Goal: Task Accomplishment & Management: Use online tool/utility

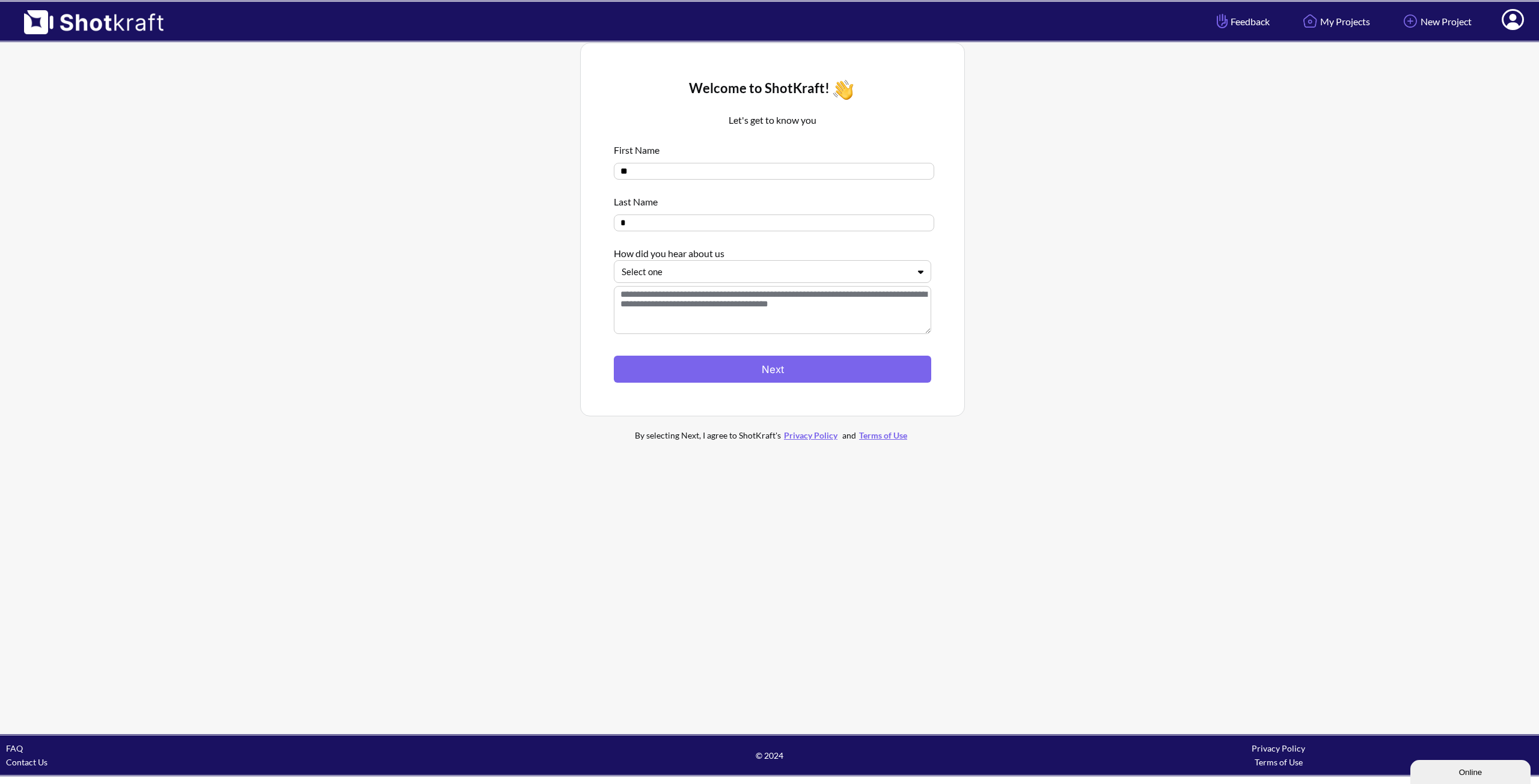
click at [682, 280] on div "Select one" at bounding box center [765, 272] width 290 height 16
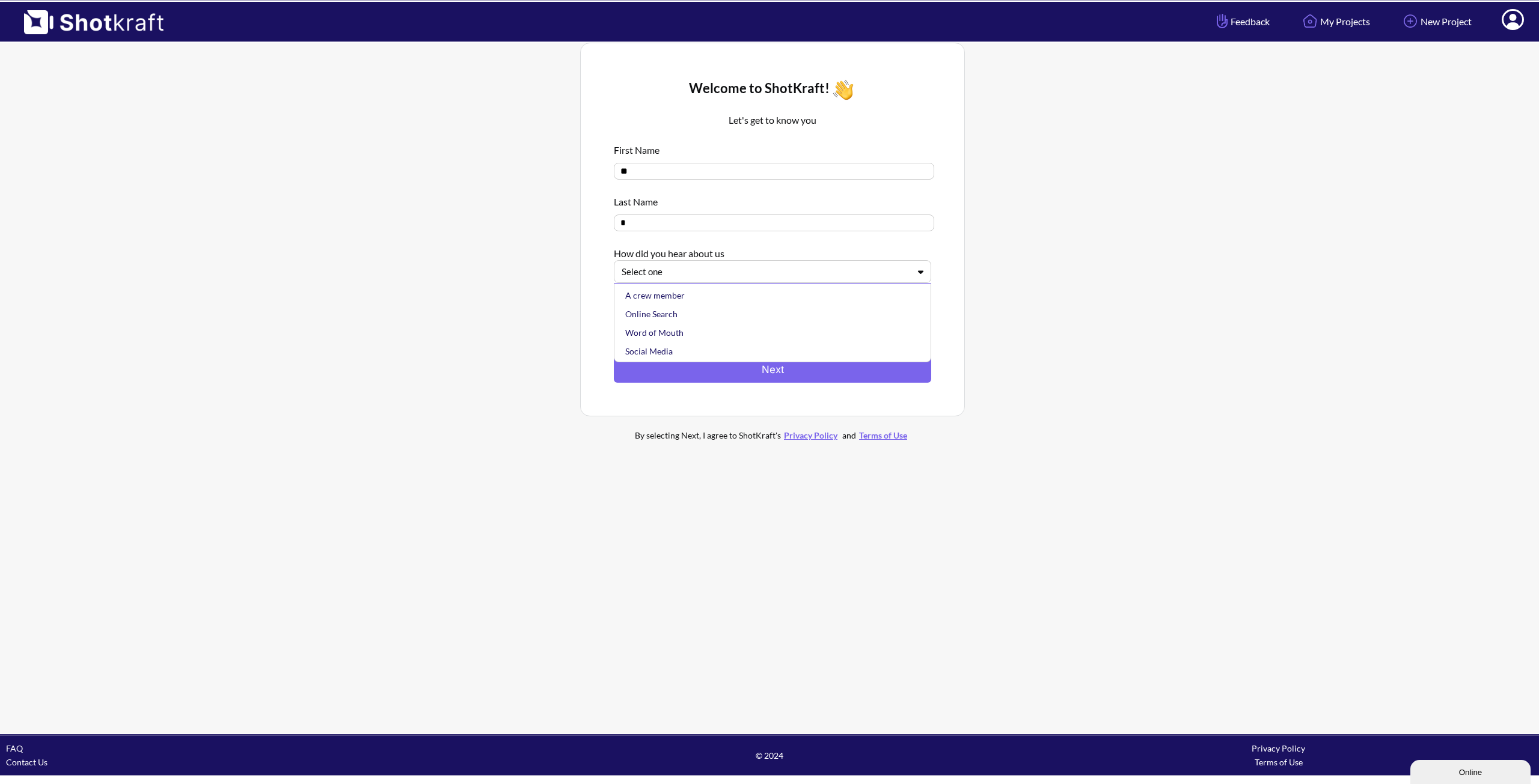
click at [686, 279] on div at bounding box center [765, 272] width 288 height 13
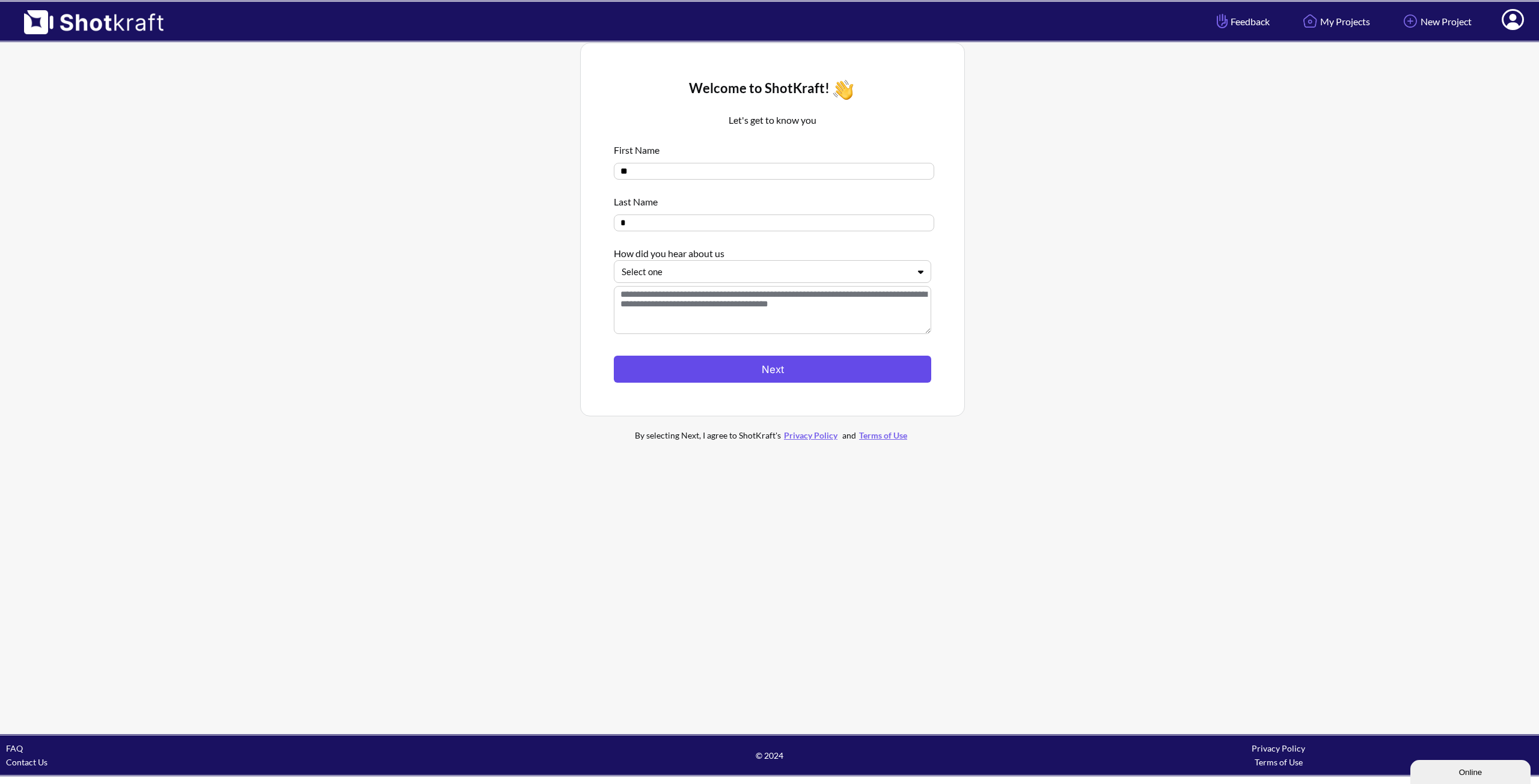
click at [684, 360] on button "Next" at bounding box center [772, 369] width 317 height 27
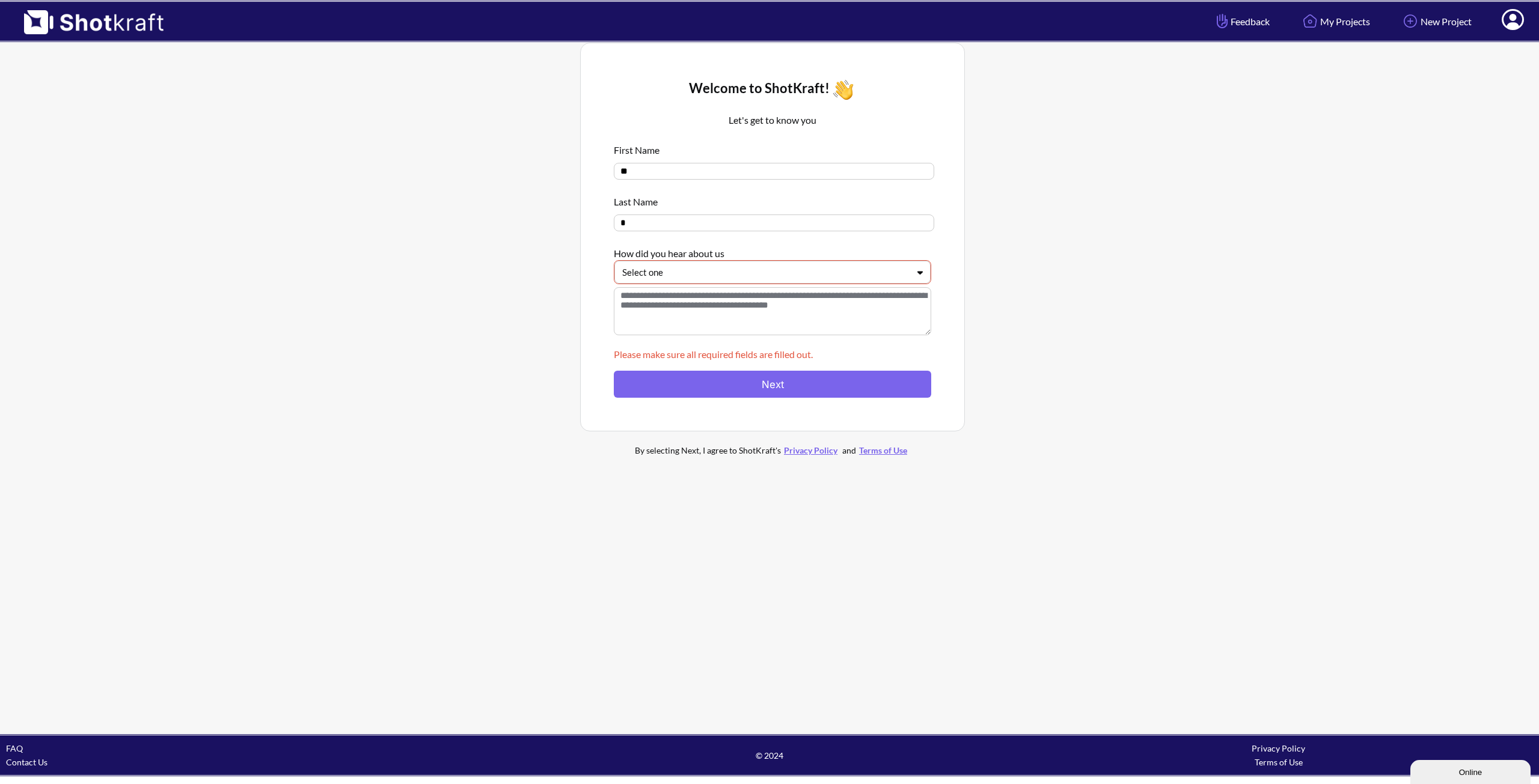
click at [699, 272] on div at bounding box center [765, 273] width 286 height 13
click at [686, 322] on div "Online Search" at bounding box center [776, 314] width 304 height 19
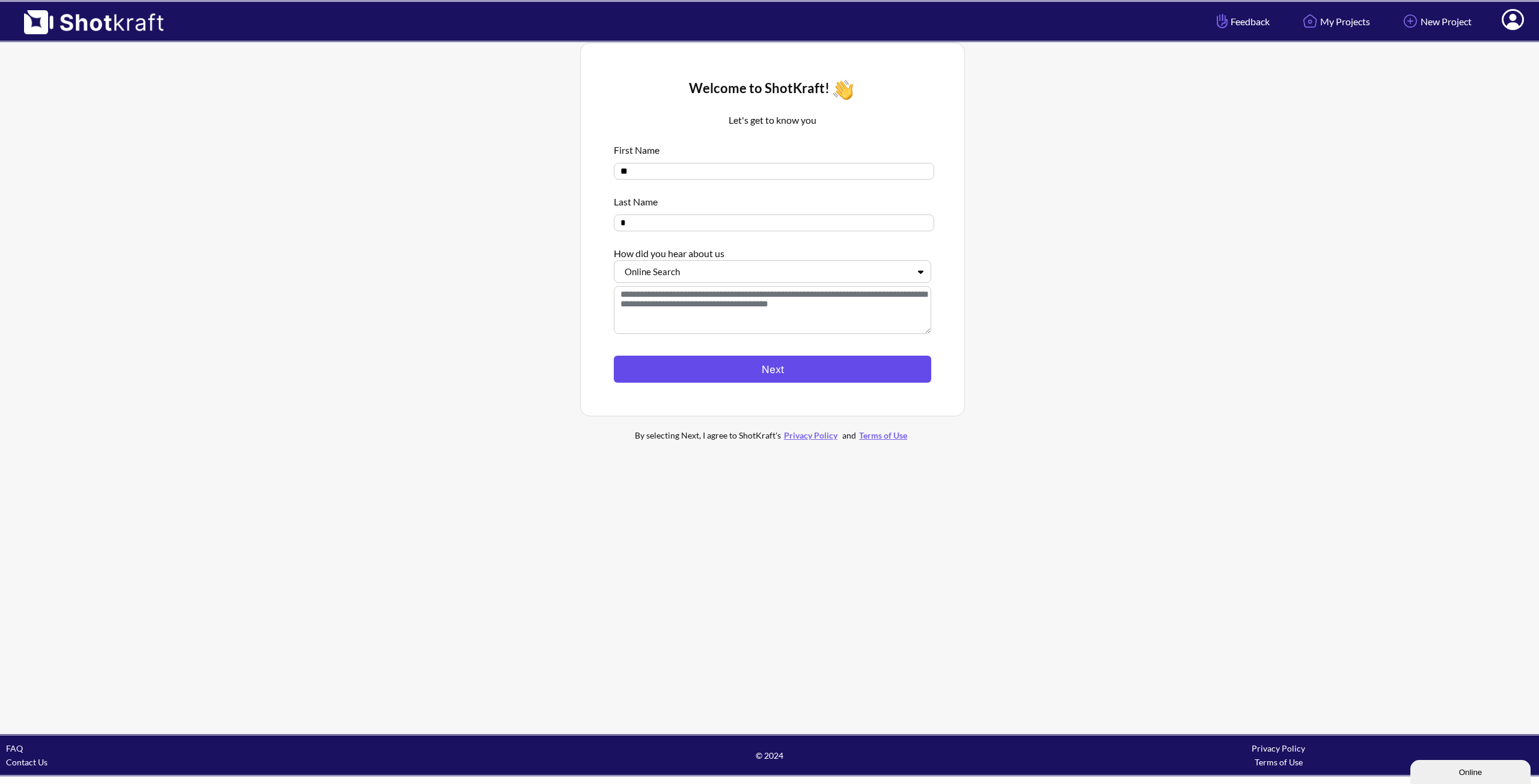
click at [682, 380] on button "Next" at bounding box center [772, 369] width 317 height 27
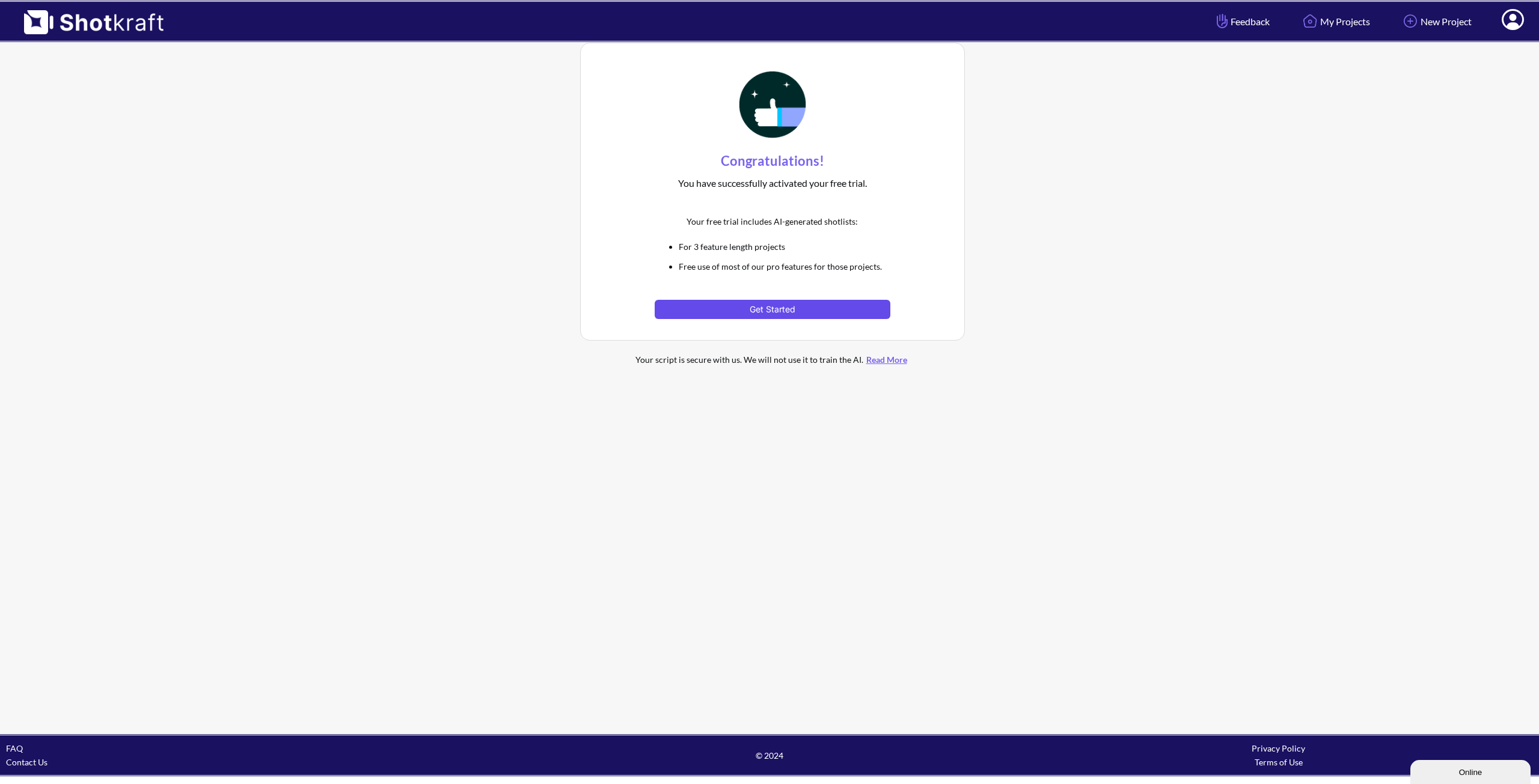
click at [734, 312] on button "Get Started" at bounding box center [772, 309] width 235 height 20
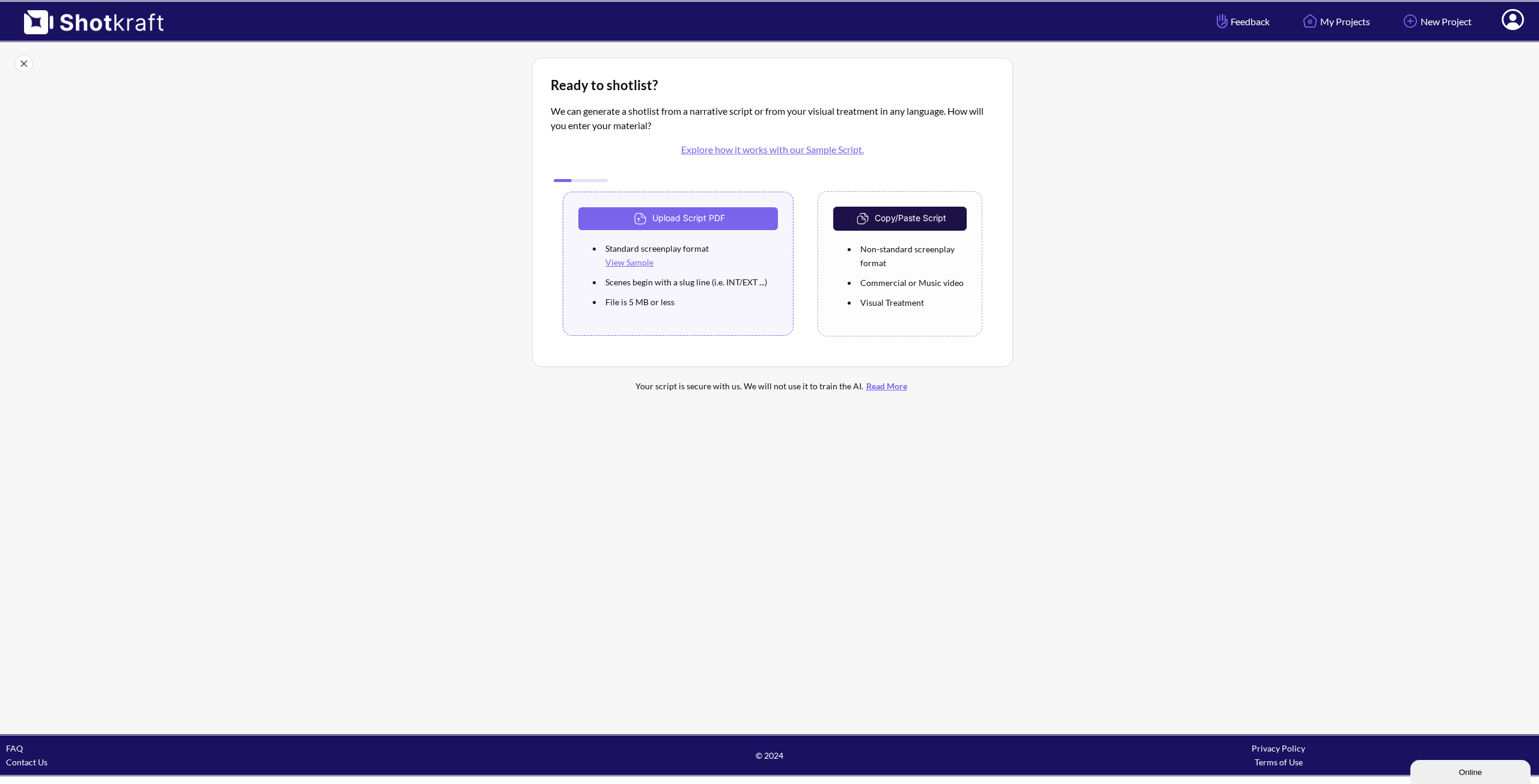
click at [801, 150] on link "Explore how it works with our Sample Script." at bounding box center [772, 149] width 183 height 11
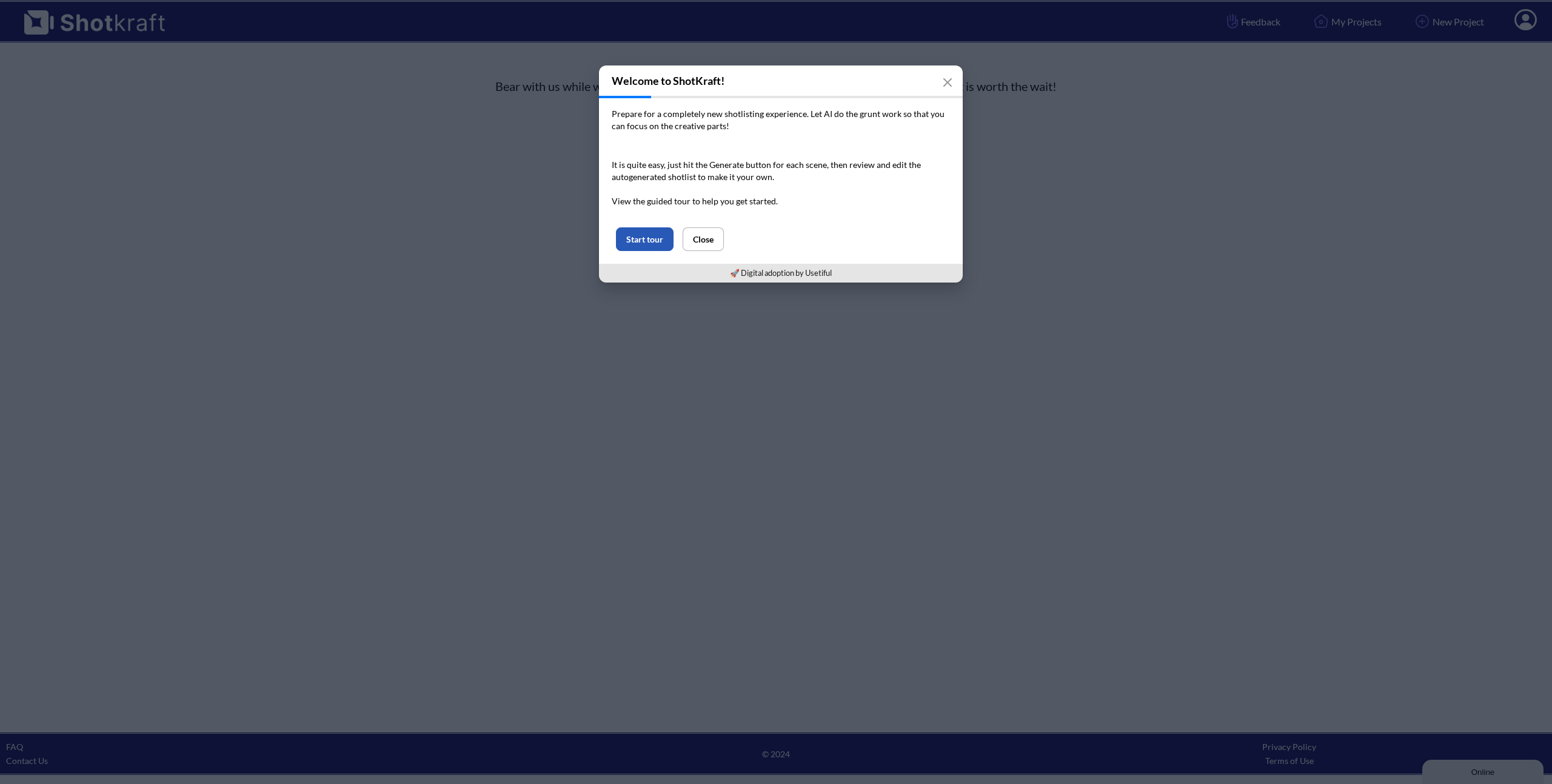
click at [660, 247] on button "Start tour" at bounding box center [645, 239] width 58 height 24
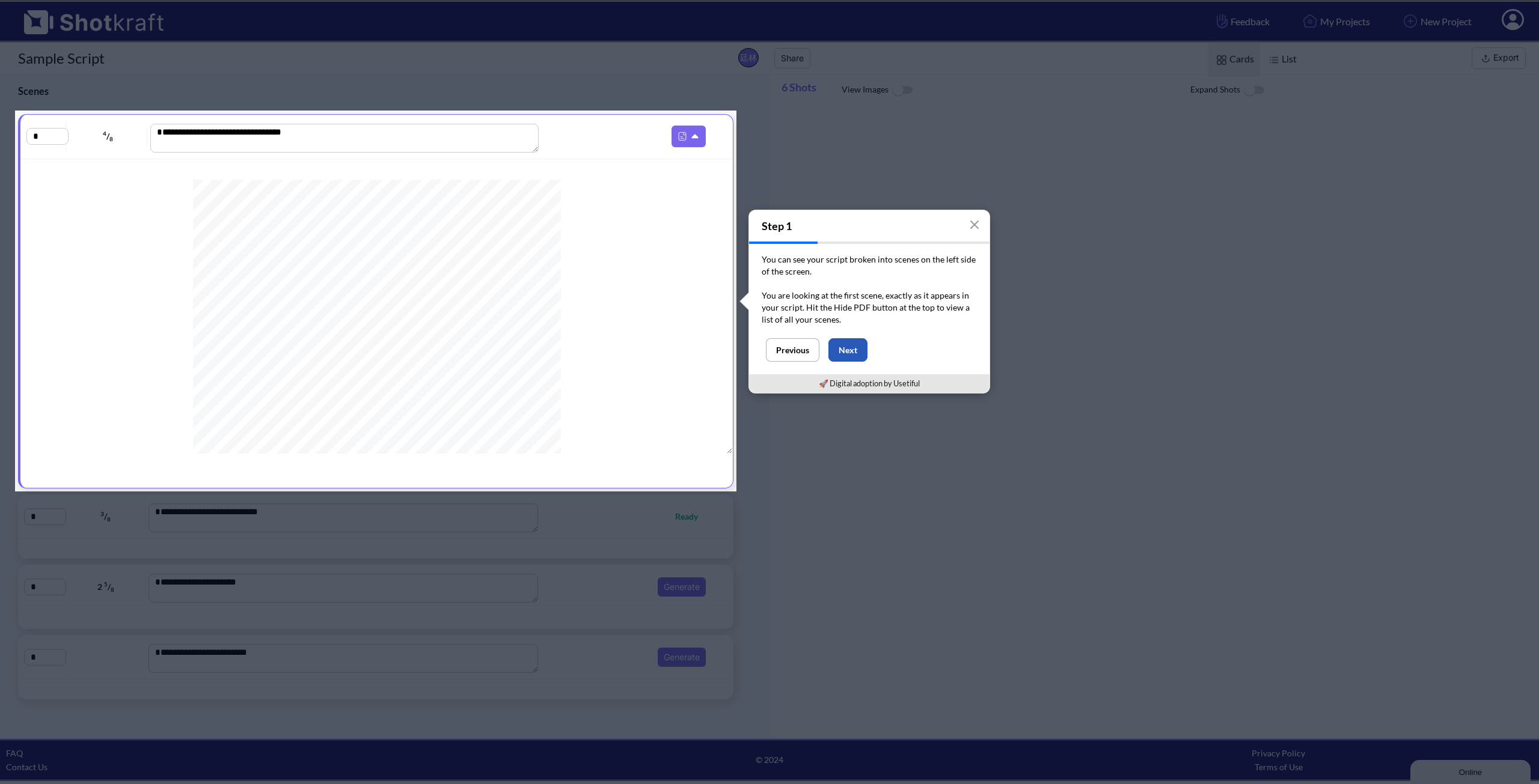
click at [840, 352] on button "Next" at bounding box center [848, 349] width 39 height 24
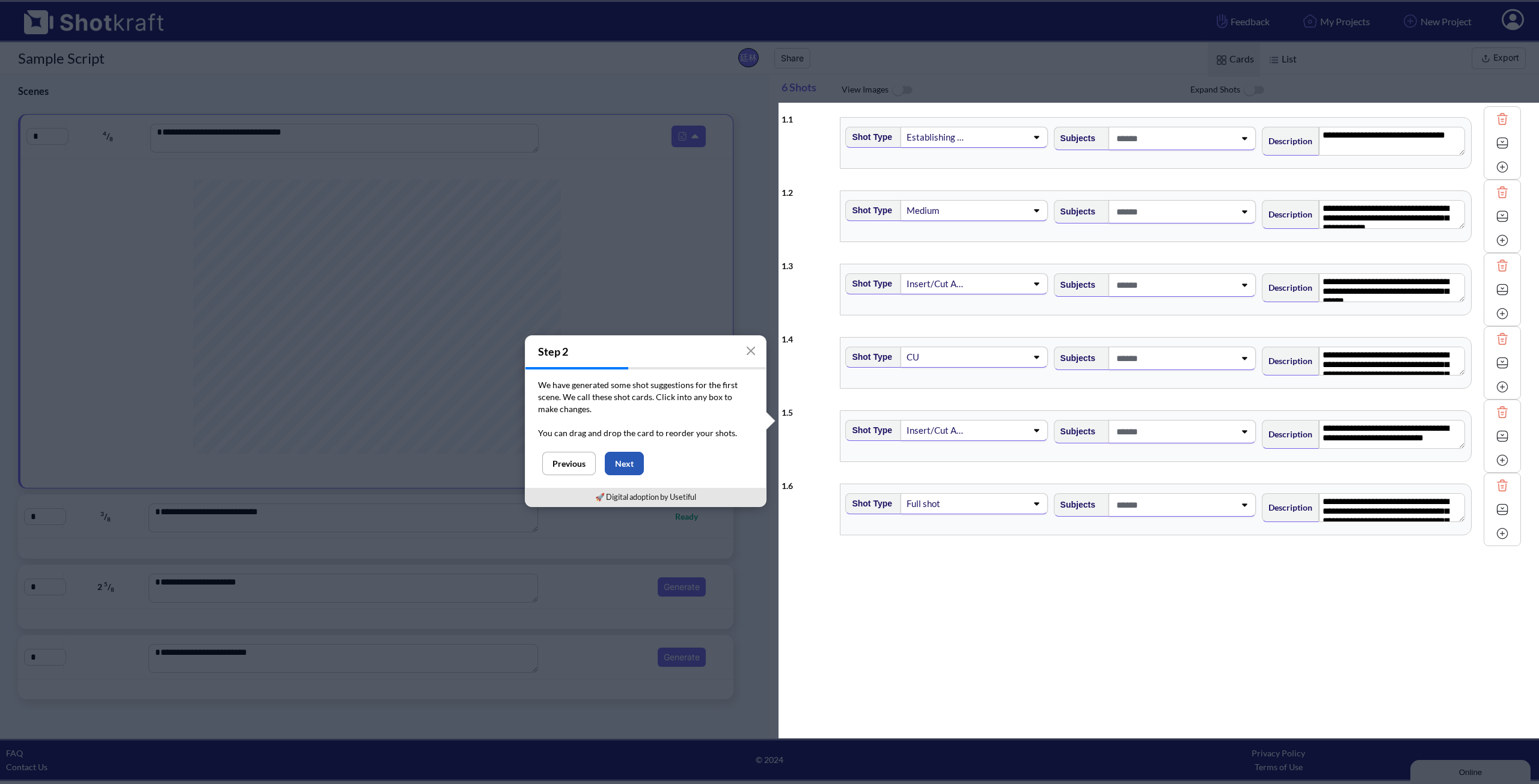
click at [637, 466] on button "Next" at bounding box center [624, 464] width 39 height 24
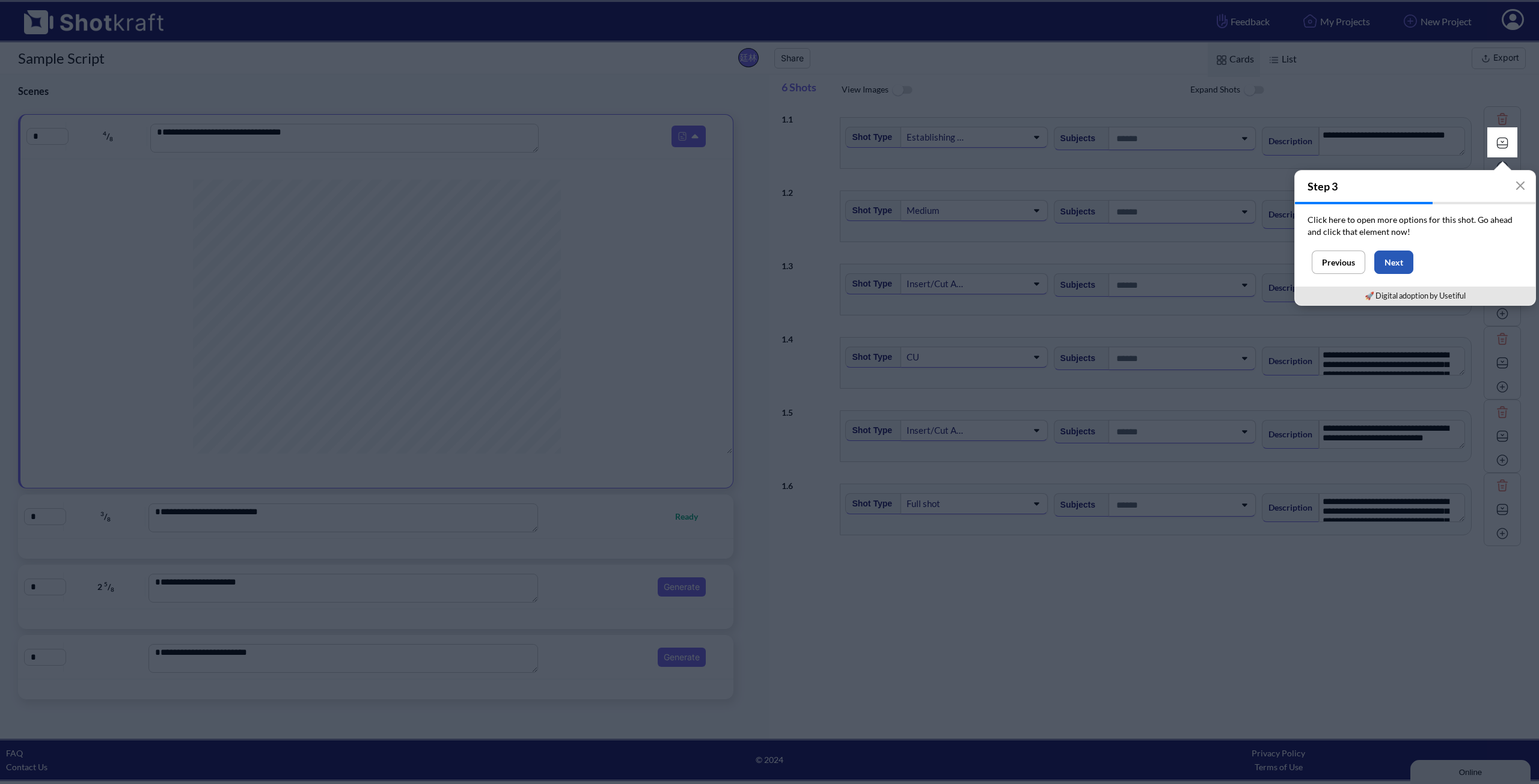
click at [1390, 254] on button "Next" at bounding box center [1394, 262] width 39 height 24
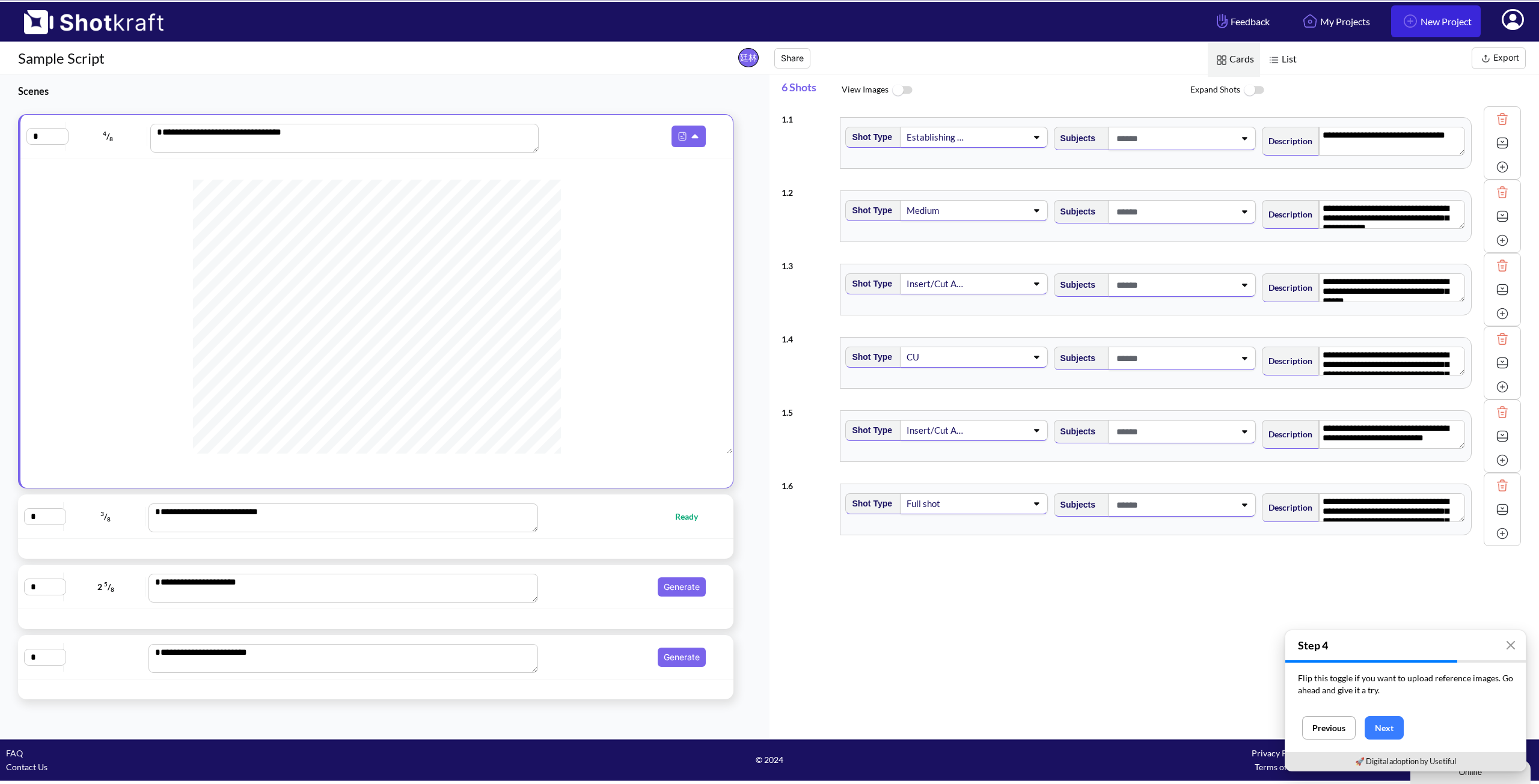
click at [1454, 25] on link "New Project" at bounding box center [1436, 21] width 90 height 32
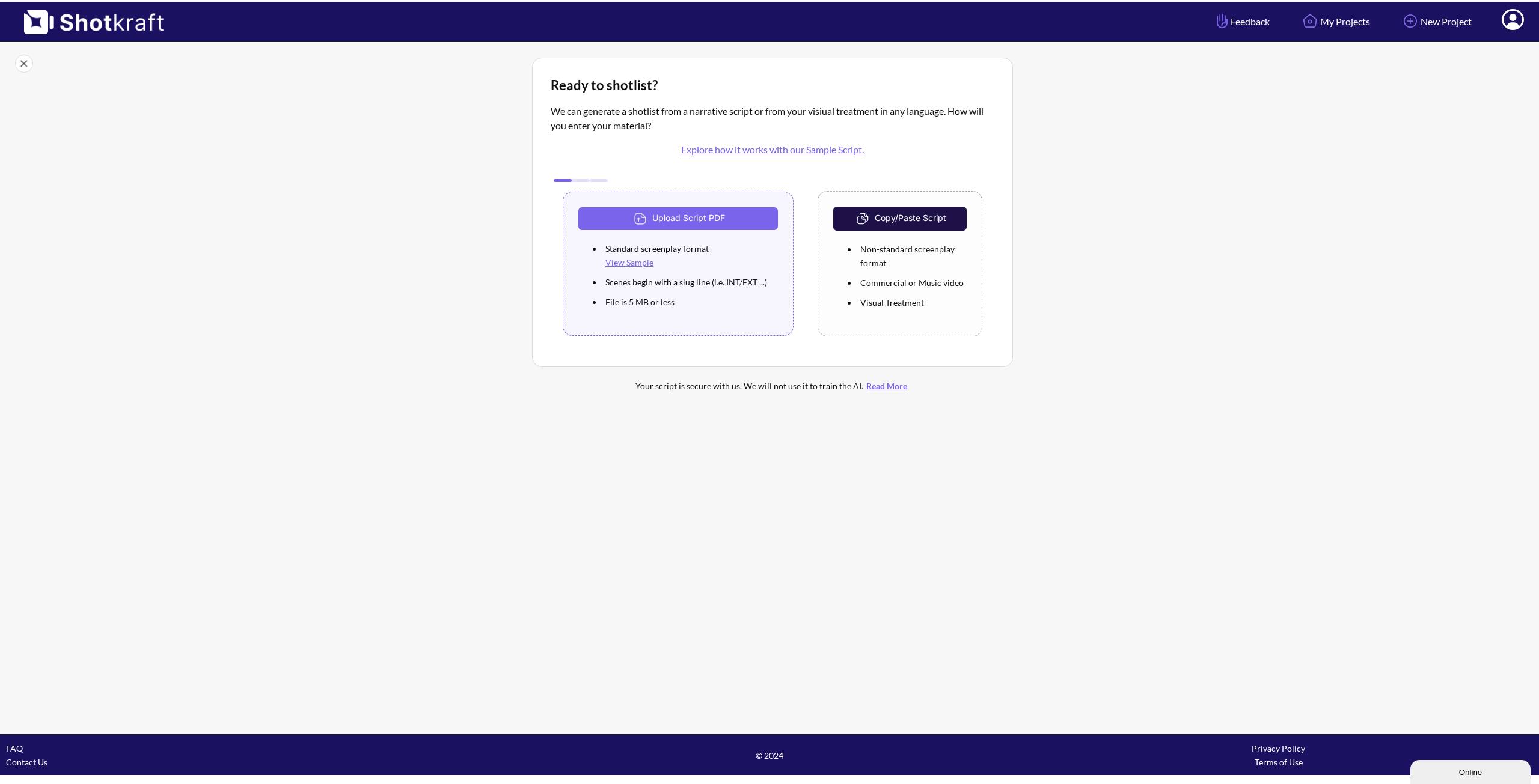
click at [916, 222] on button "Copy/Paste Script" at bounding box center [900, 219] width 134 height 24
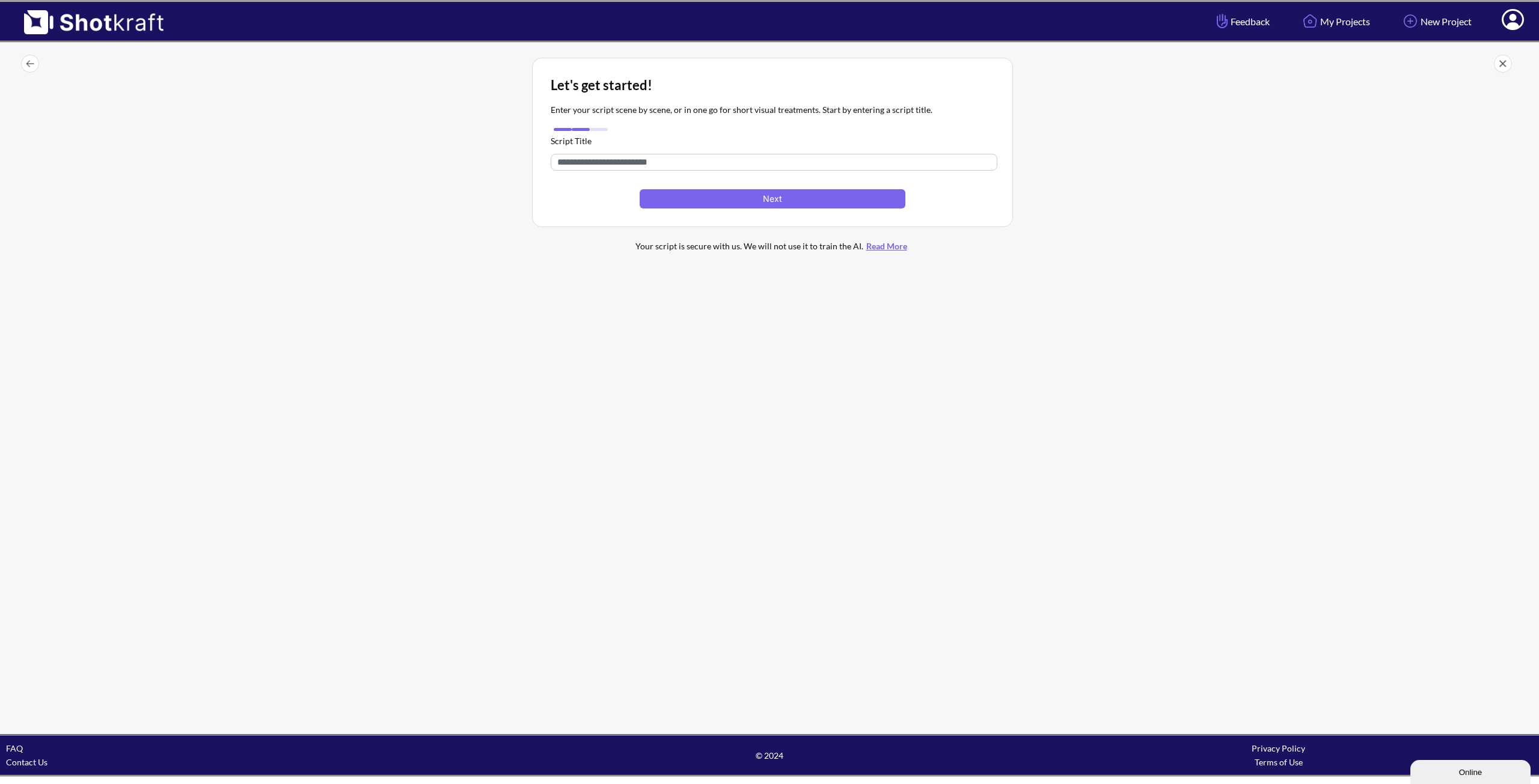
click at [649, 169] on input "text" at bounding box center [774, 162] width 447 height 17
click at [630, 164] on input "text" at bounding box center [774, 162] width 447 height 17
type input "*"
click at [684, 194] on button "Next" at bounding box center [773, 199] width 266 height 20
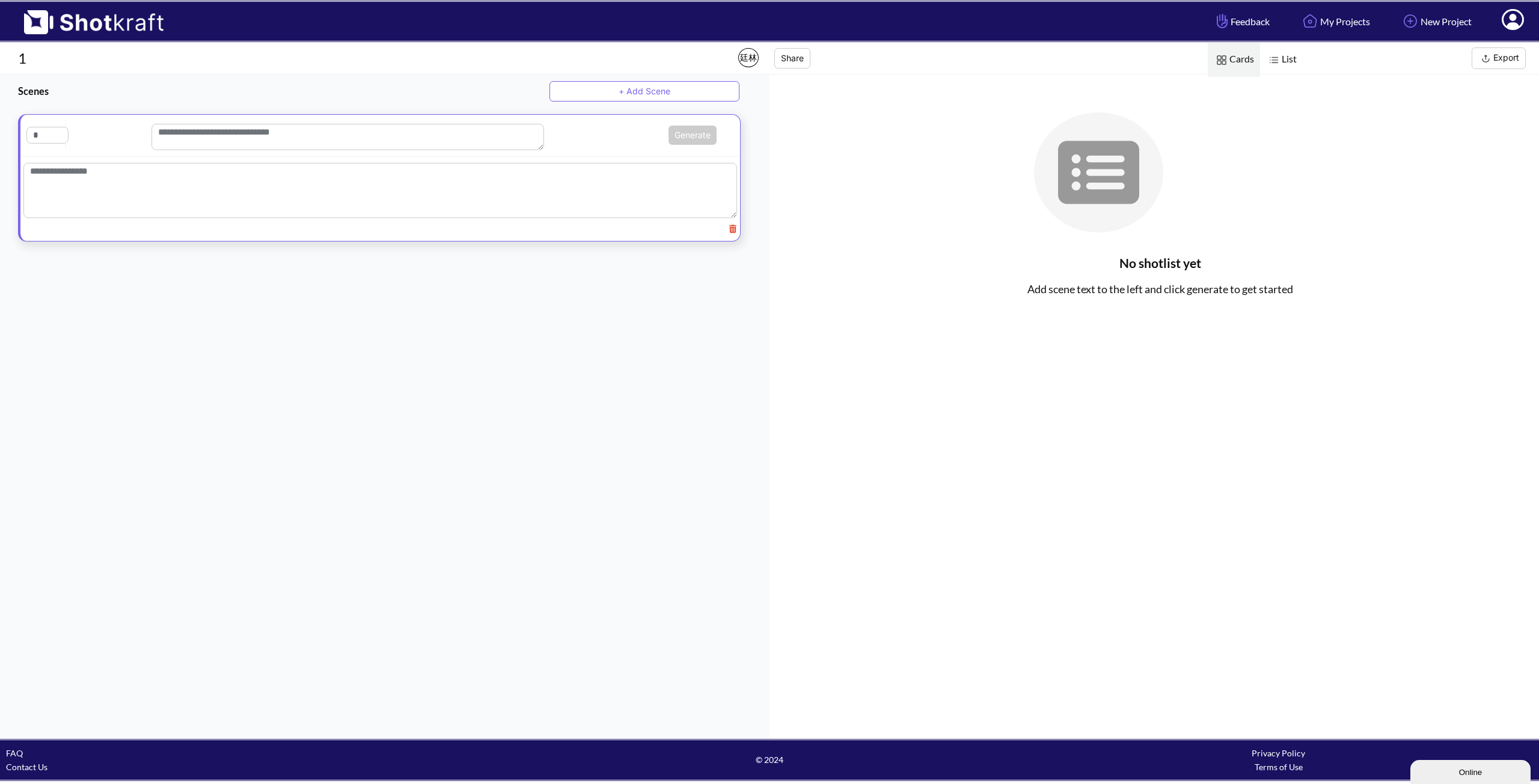
click at [85, 183] on textarea at bounding box center [380, 190] width 713 height 55
click at [135, 174] on textarea at bounding box center [380, 190] width 713 height 55
click at [240, 136] on textarea at bounding box center [348, 136] width 393 height 26
click at [297, 267] on div "Scenes + Add Scene Generate" at bounding box center [385, 406] width 770 height 664
